Goal: Check status: Check status

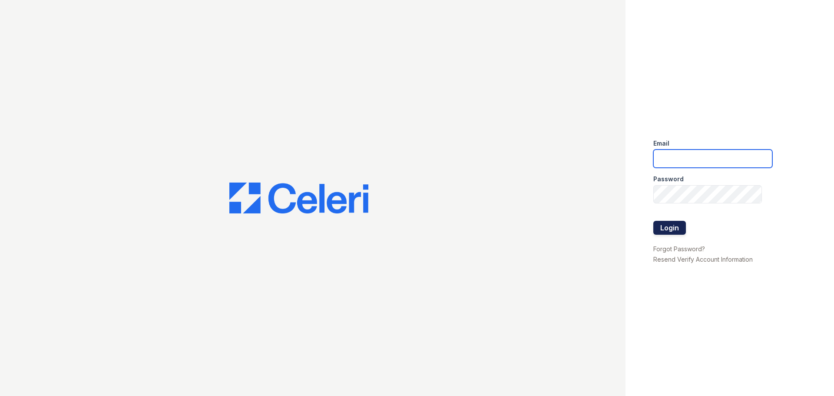
type input "springparc1@cafmanagement.com"
click at [672, 226] on button "Login" at bounding box center [669, 228] width 33 height 14
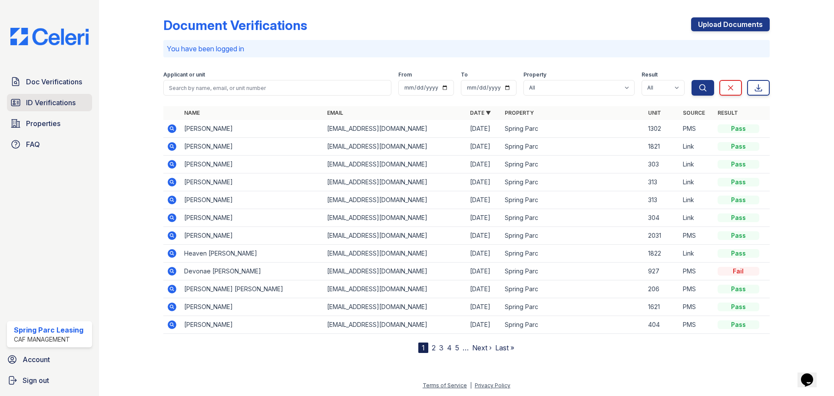
click at [61, 105] on span "ID Verifications" at bounding box center [51, 102] width 50 height 10
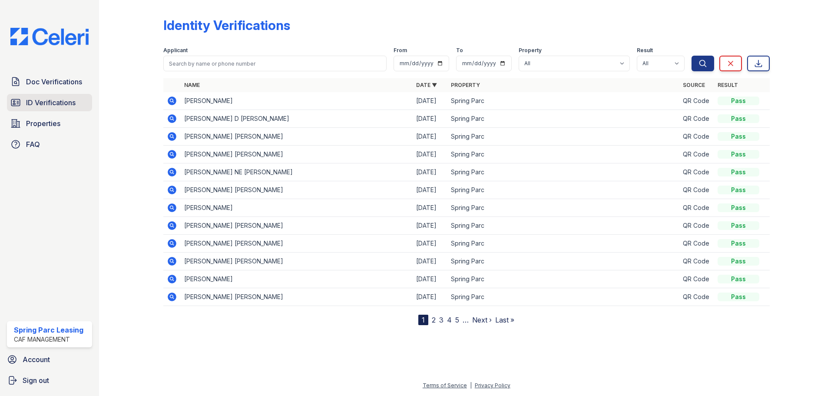
click at [43, 102] on span "ID Verifications" at bounding box center [51, 102] width 50 height 10
click at [62, 103] on span "ID Verifications" at bounding box center [51, 102] width 50 height 10
click at [42, 89] on link "Doc Verifications" at bounding box center [49, 81] width 85 height 17
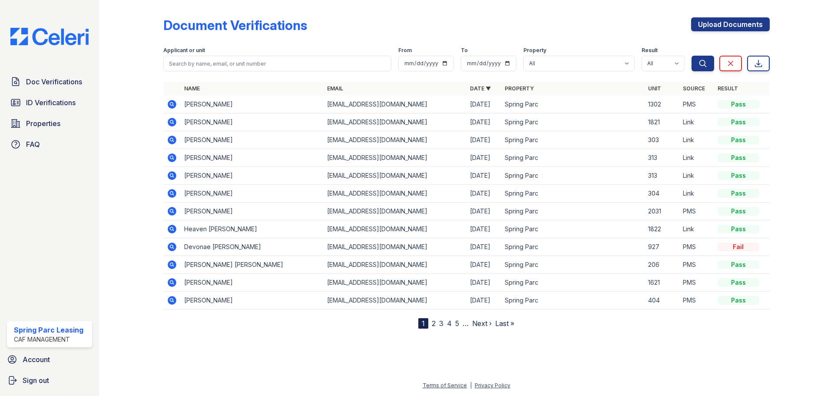
click at [40, 108] on link "ID Verifications" at bounding box center [49, 102] width 85 height 17
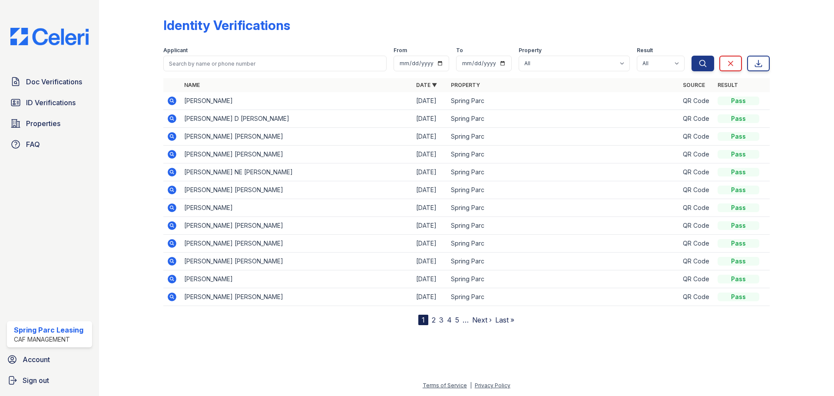
click at [40, 108] on link "ID Verifications" at bounding box center [49, 102] width 85 height 17
click at [46, 103] on span "ID Verifications" at bounding box center [51, 102] width 50 height 10
click at [173, 100] on icon at bounding box center [172, 101] width 10 height 10
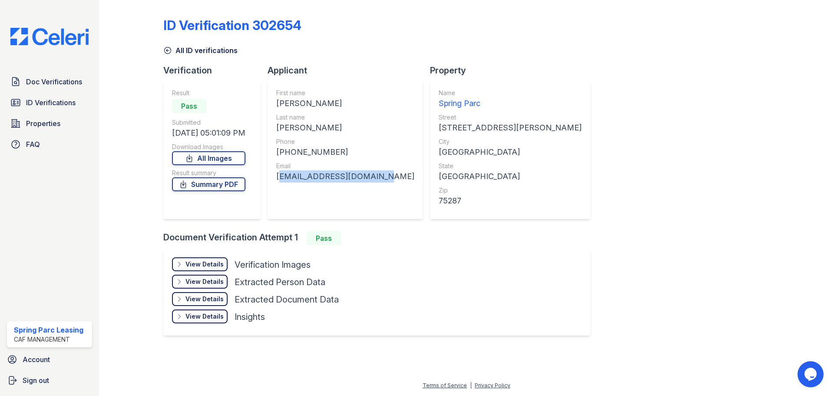
drag, startPoint x: 279, startPoint y: 176, endPoint x: 375, endPoint y: 186, distance: 97.0
click at [375, 186] on div "First name GARRETT WAYNE Last name BRYANT Phone +12144457340 Email deucetink191…" at bounding box center [346, 149] width 156 height 139
copy div "deucetink1911@gmail.com"
drag, startPoint x: 296, startPoint y: 150, endPoint x: 316, endPoint y: 152, distance: 20.1
click at [297, 150] on div "+12144457340" at bounding box center [345, 152] width 138 height 12
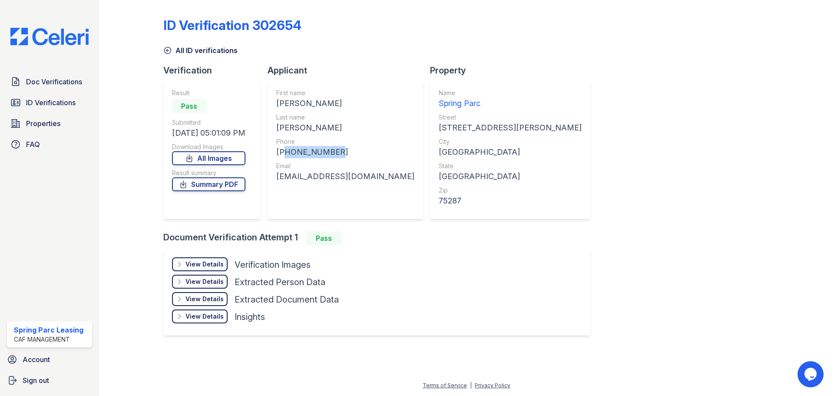
drag, startPoint x: 336, startPoint y: 152, endPoint x: 284, endPoint y: 148, distance: 52.3
click at [284, 148] on div "+12144457340" at bounding box center [345, 152] width 138 height 12
copy div "12144457340"
drag, startPoint x: 278, startPoint y: 127, endPoint x: 305, endPoint y: 132, distance: 27.8
click at [305, 132] on div "BRYANT" at bounding box center [345, 128] width 138 height 12
